Goal: Task Accomplishment & Management: Complete application form

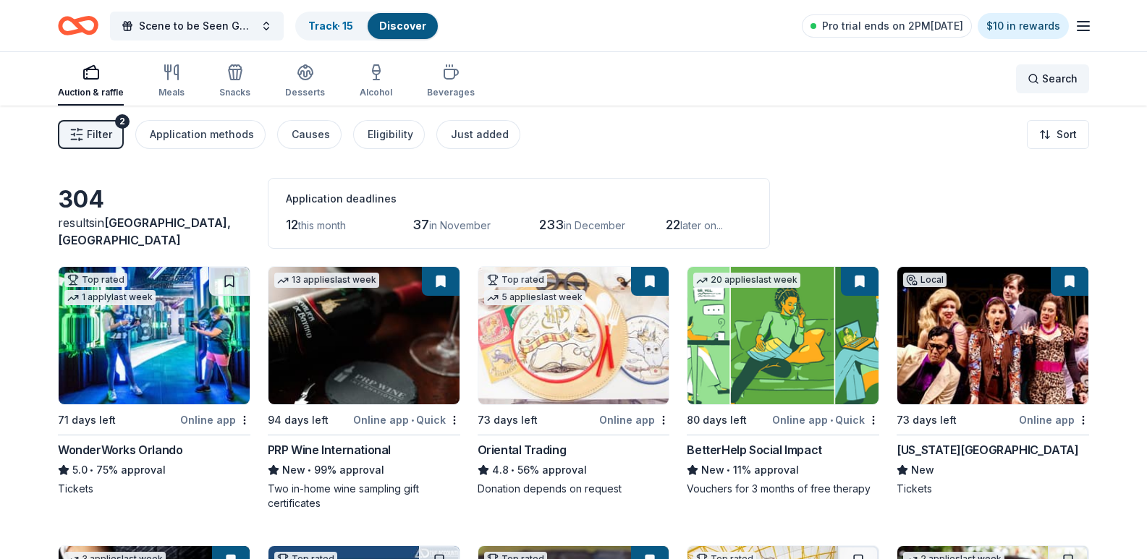
click at [1057, 75] on span "Search" at bounding box center [1059, 78] width 35 height 17
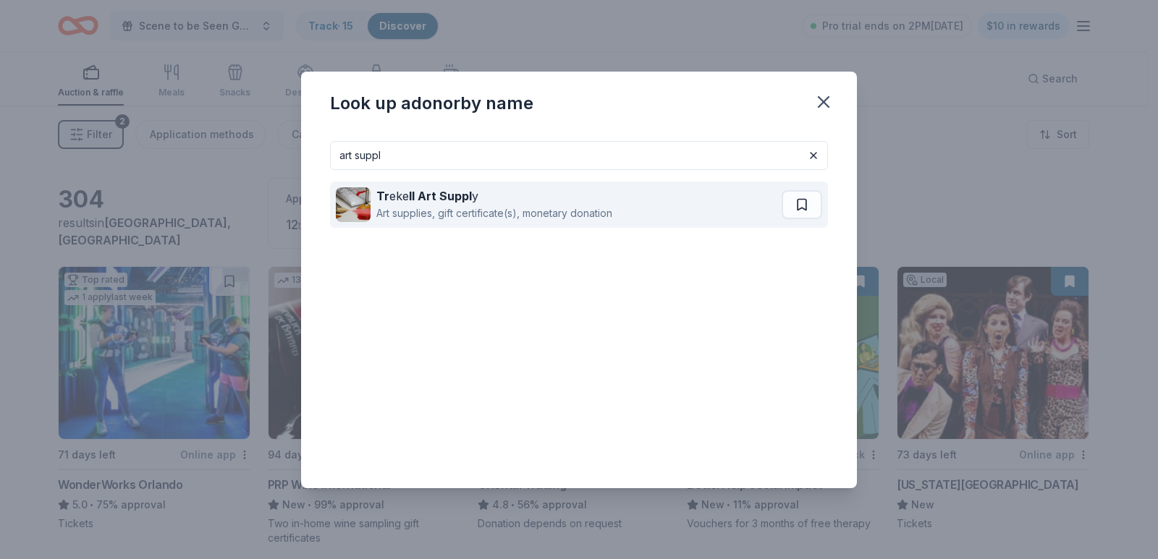
type input "art suppl"
click at [453, 212] on div "Art supplies, gift certificate(s), monetary donation" at bounding box center [494, 213] width 236 height 17
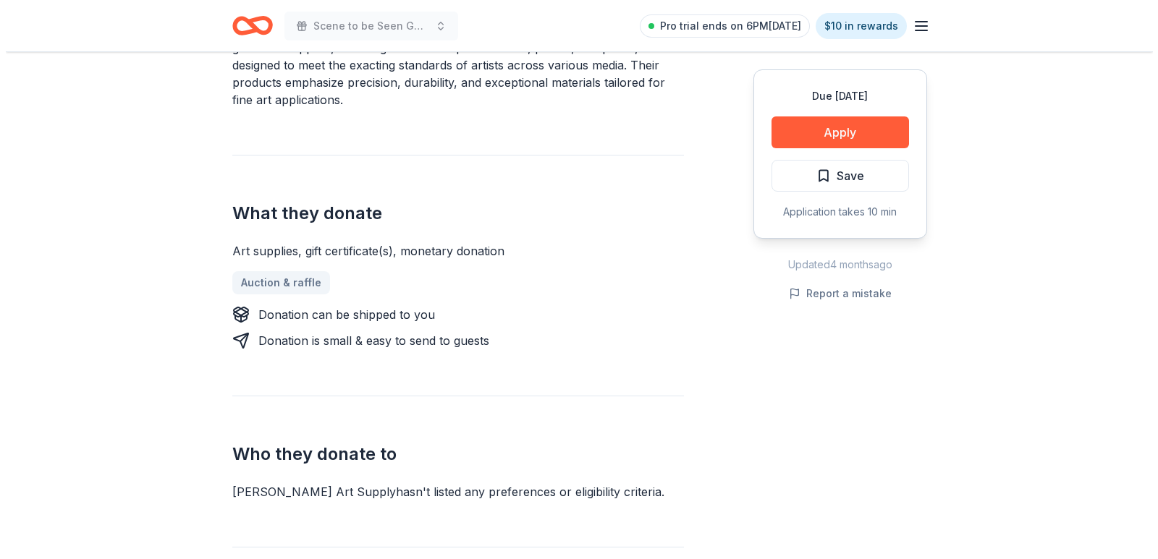
scroll to position [507, 0]
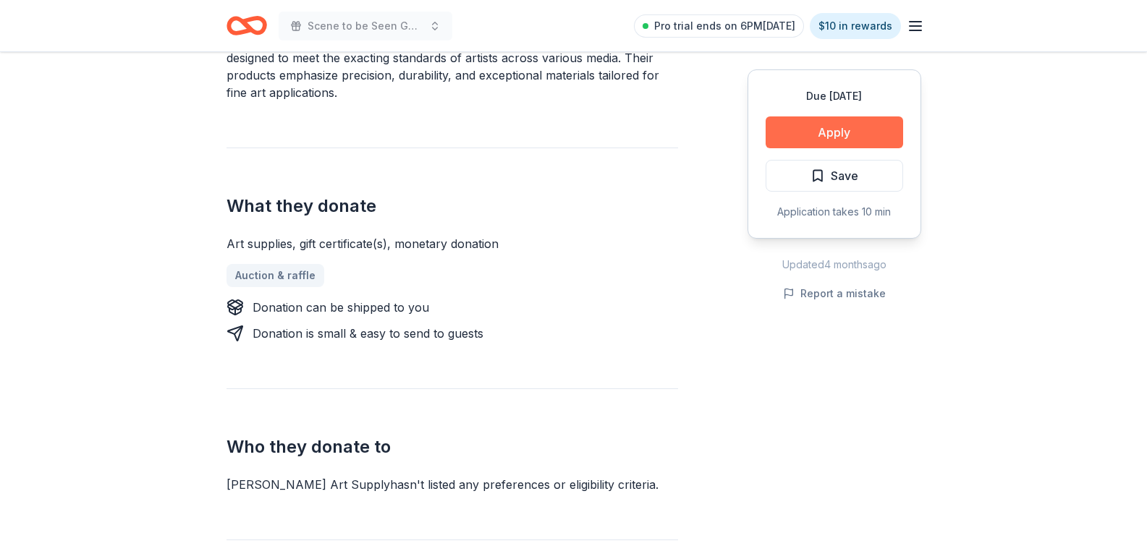
click at [790, 139] on button "Apply" at bounding box center [835, 133] width 138 height 32
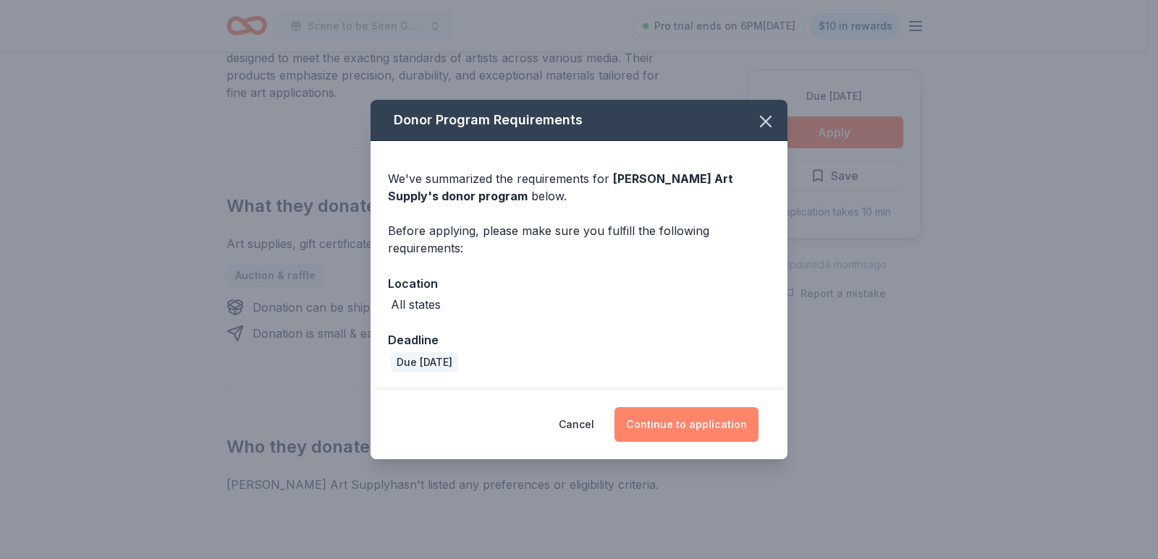
click at [652, 412] on button "Continue to application" at bounding box center [687, 424] width 144 height 35
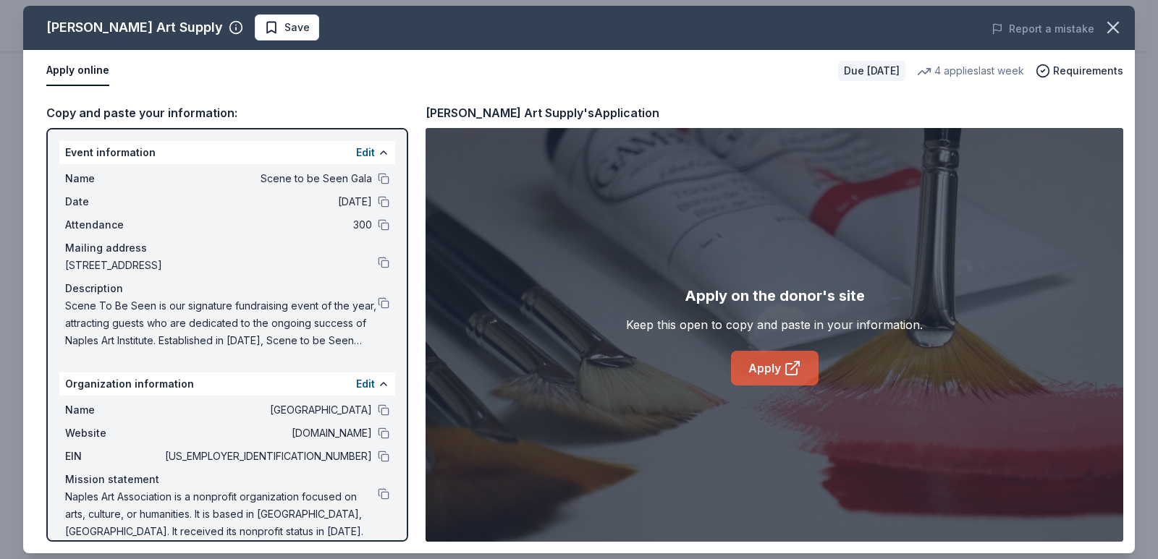
click at [772, 380] on link "Apply" at bounding box center [775, 368] width 88 height 35
